Goal: Information Seeking & Learning: Learn about a topic

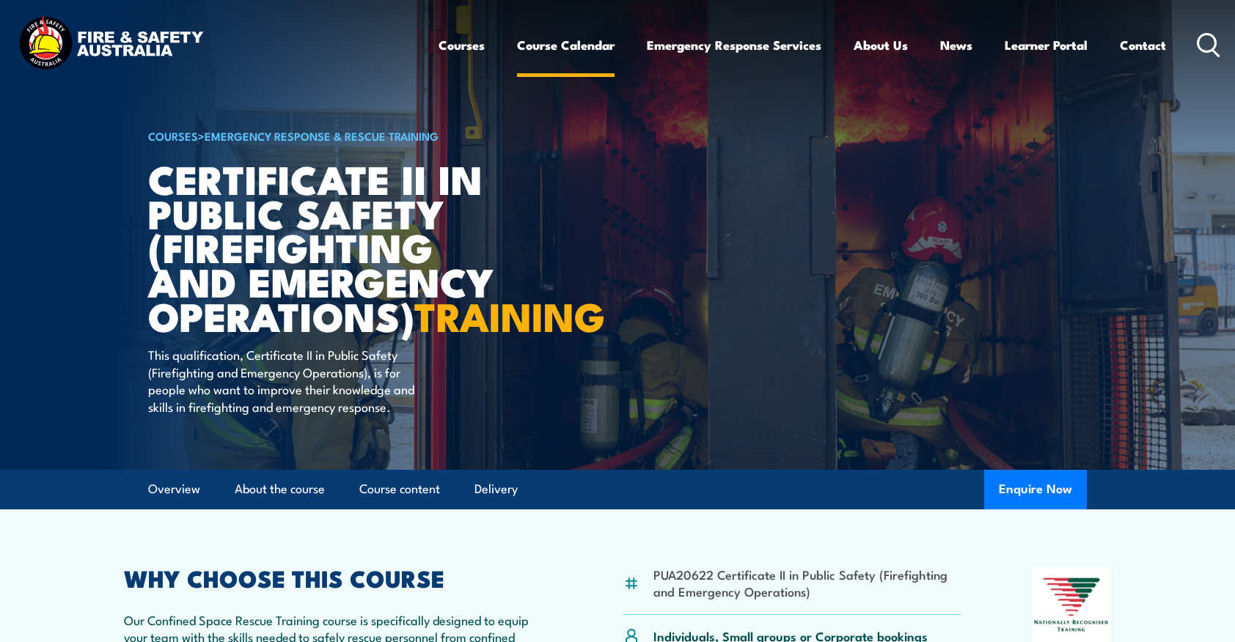
click at [551, 43] on link "Course Calendar" at bounding box center [566, 45] width 98 height 39
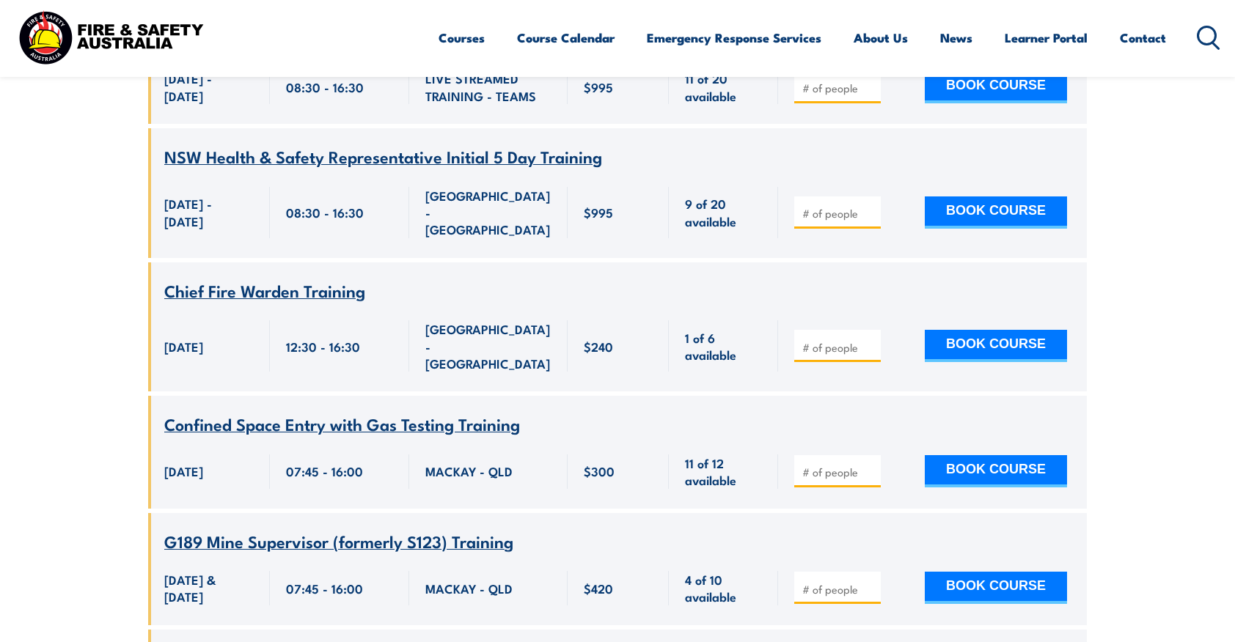
scroll to position [7114, 0]
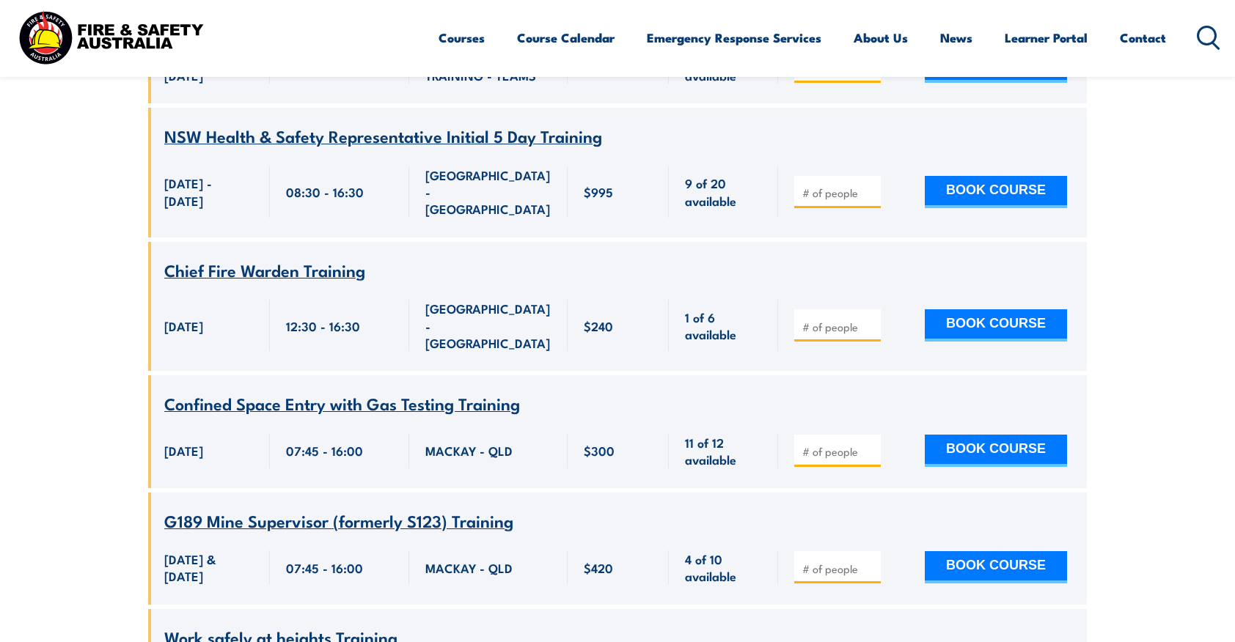
click at [1193, 39] on div "Courses Course Calendar Emergency Response Services Services Overview Emergency…" at bounding box center [830, 37] width 783 height 63
click at [1203, 34] on icon at bounding box center [1208, 38] width 23 height 24
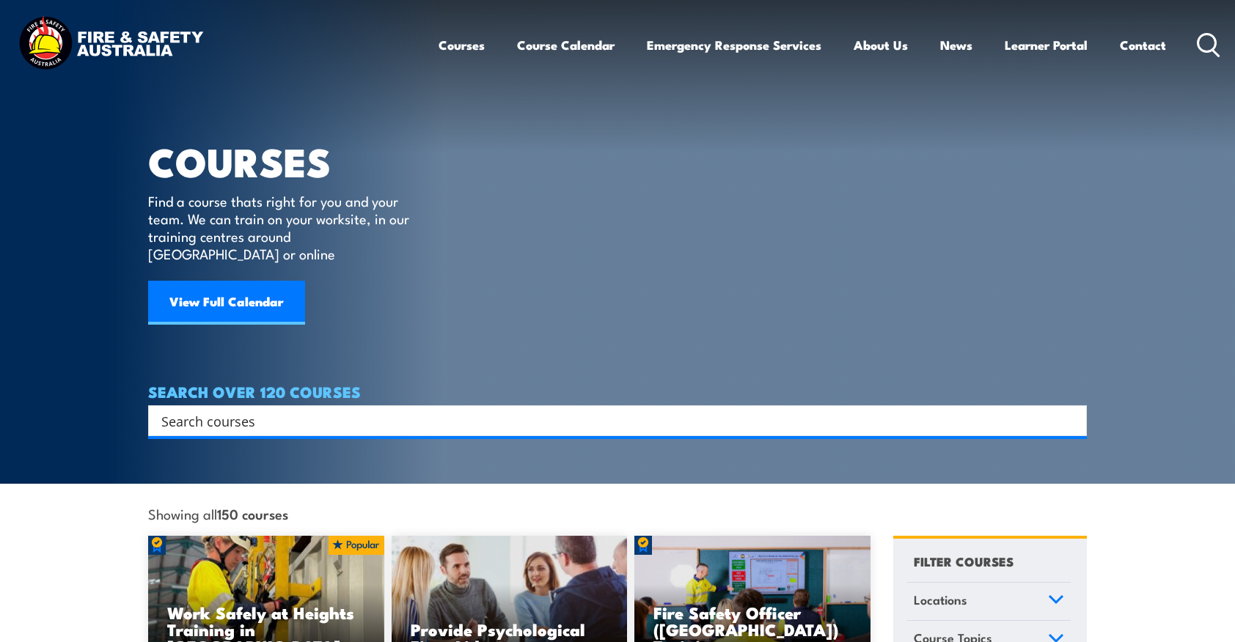
paste input "PUAOPE013"
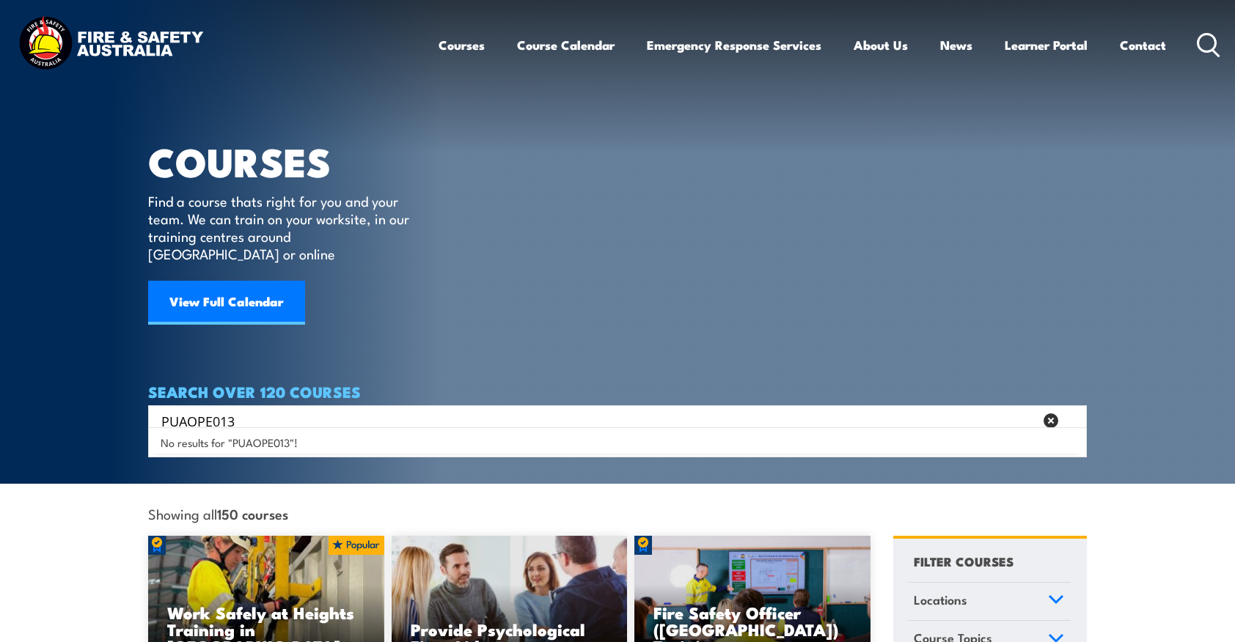
type input "PUAOPE013"
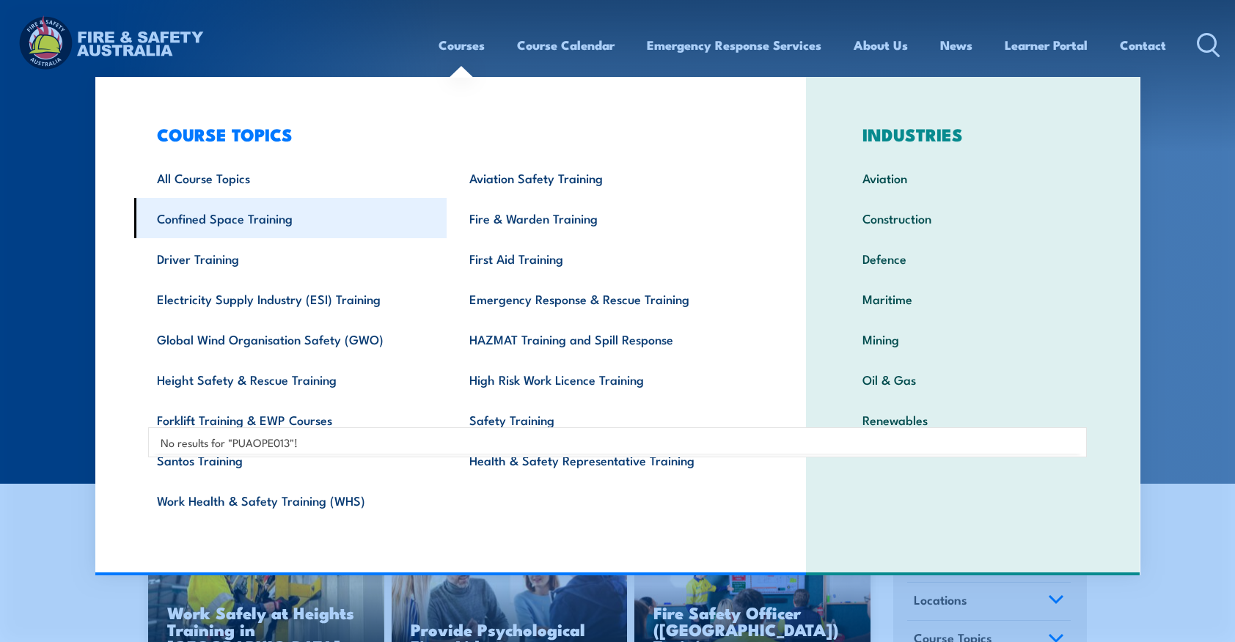
click at [279, 232] on link "Confined Space Training" at bounding box center [290, 218] width 313 height 40
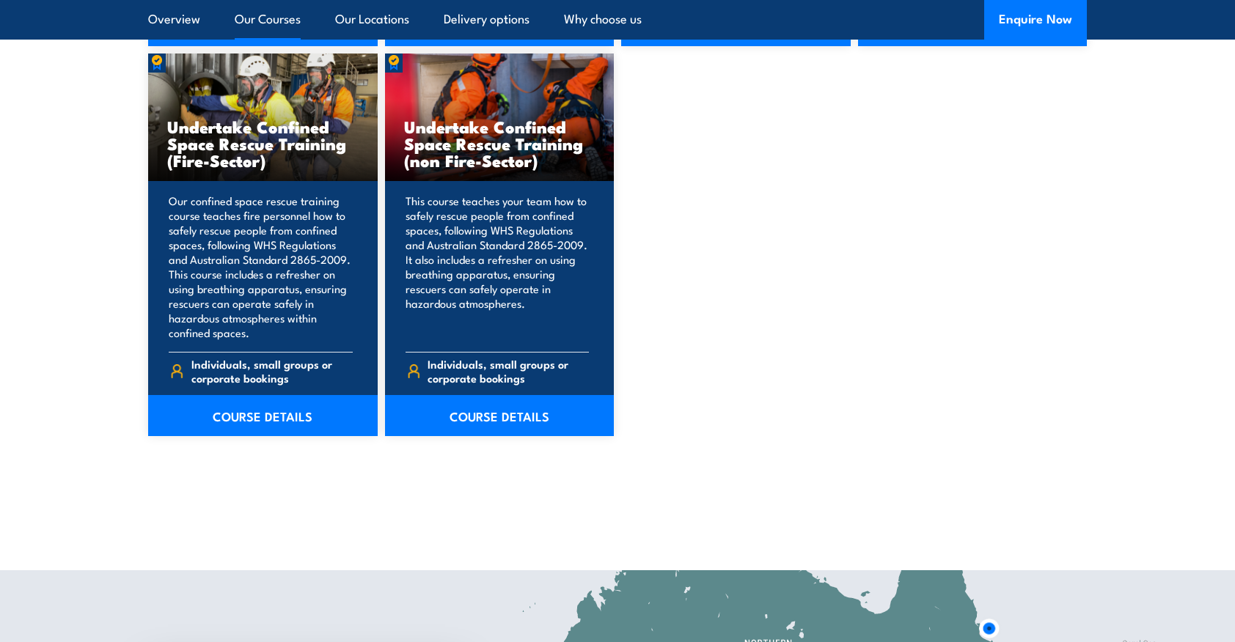
scroll to position [1614, 0]
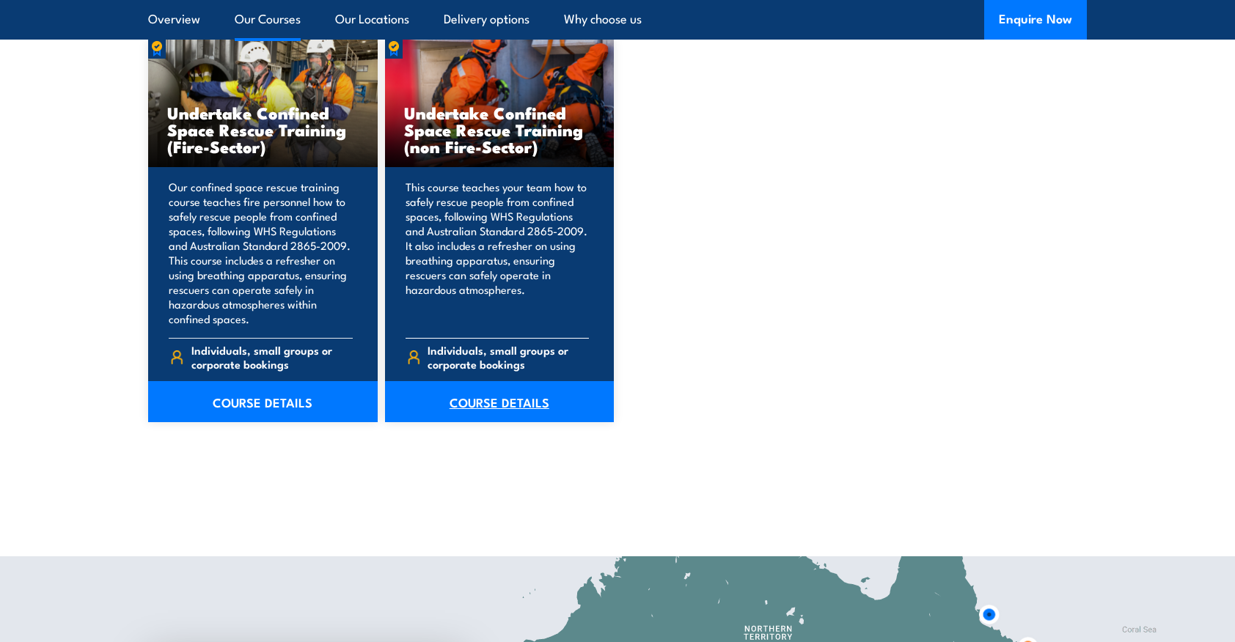
click at [498, 400] on link "COURSE DETAILS" at bounding box center [500, 401] width 230 height 41
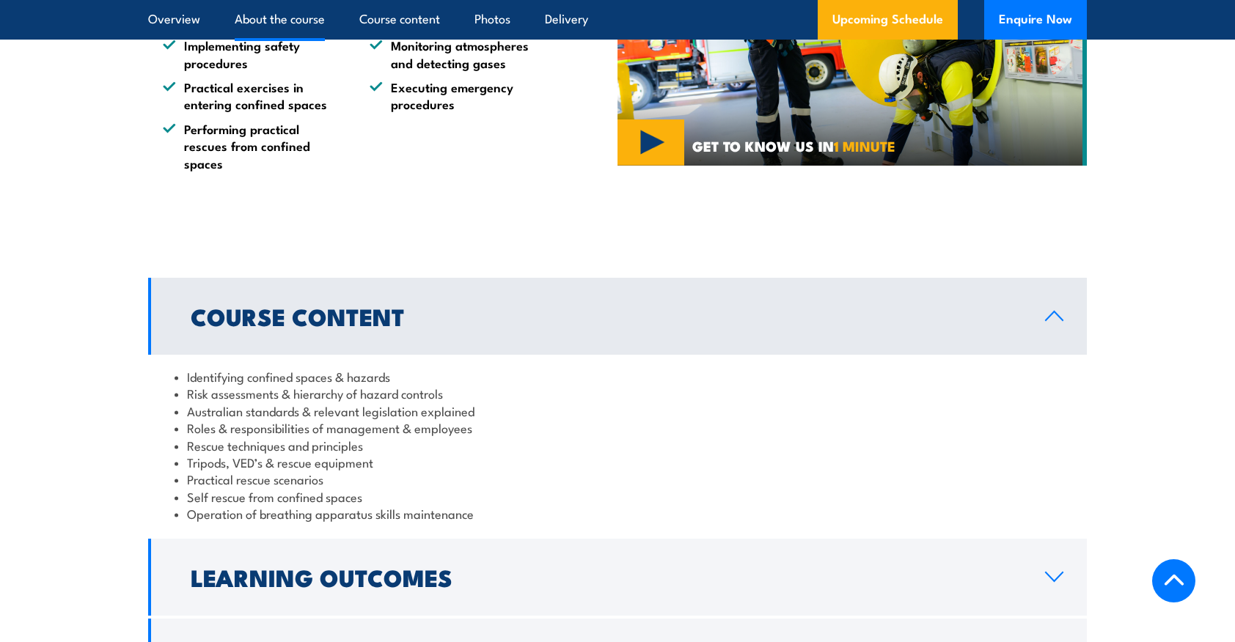
scroll to position [1540, 0]
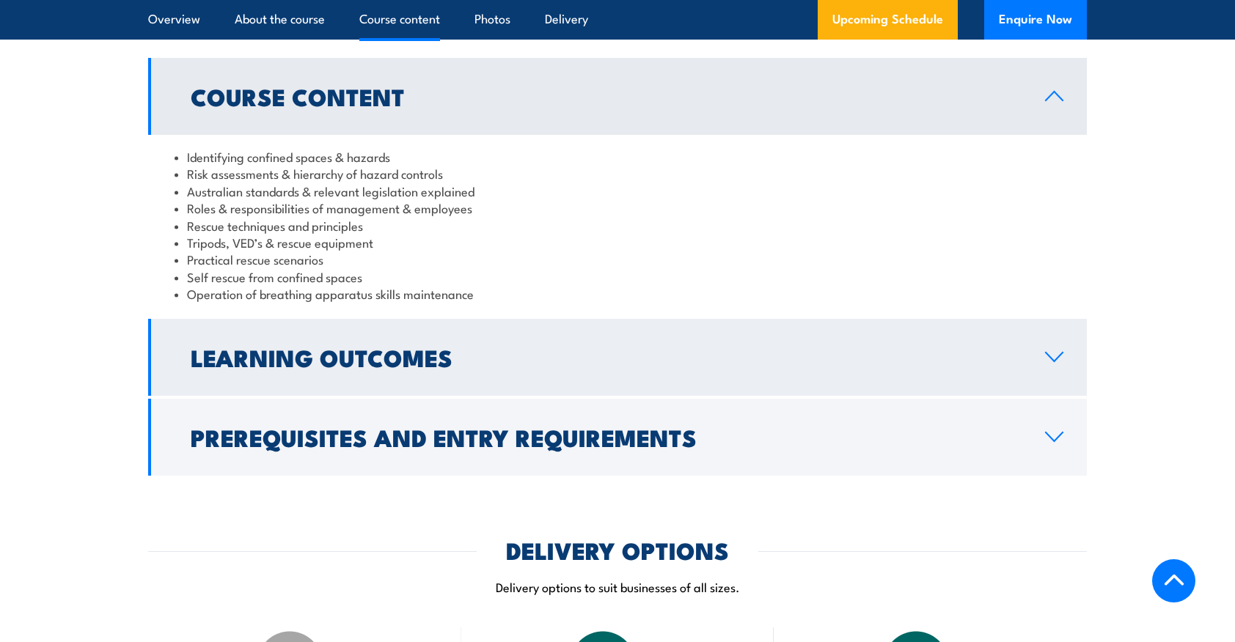
click at [551, 376] on link "Learning Outcomes" at bounding box center [617, 357] width 939 height 77
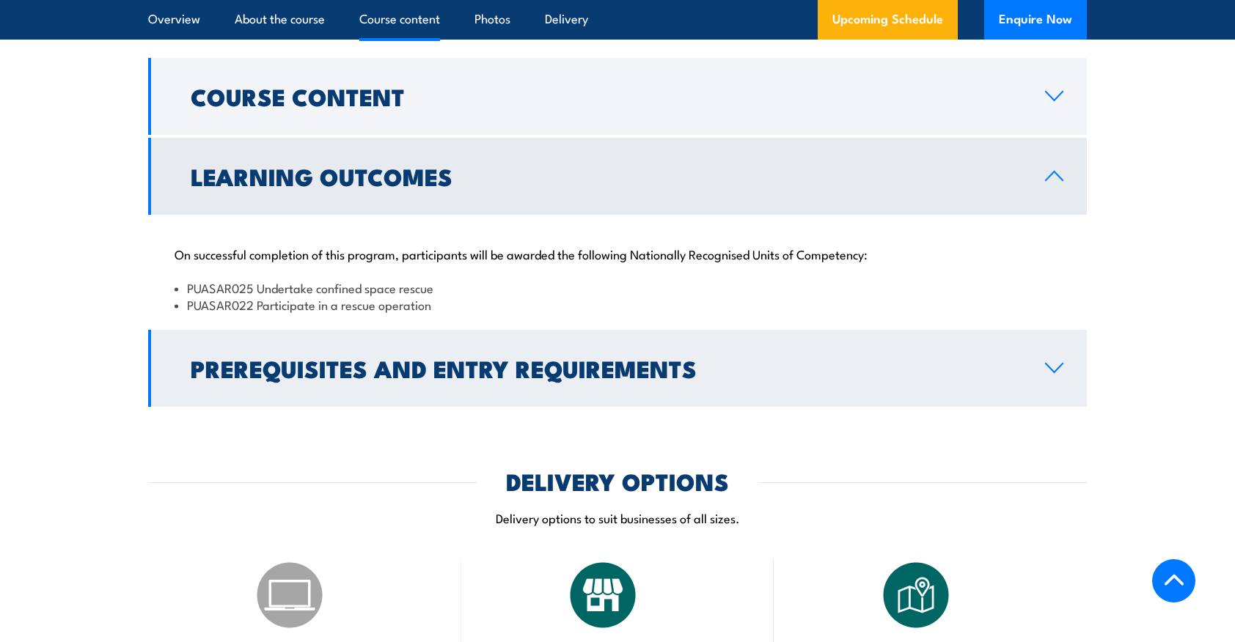
click at [543, 376] on h2 "Prerequisites and Entry Requirements" at bounding box center [606, 368] width 831 height 21
